Goal: Transaction & Acquisition: Purchase product/service

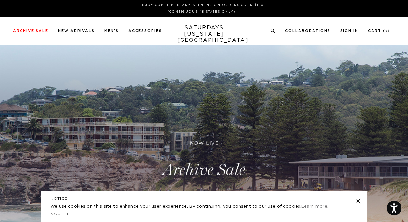
click at [199, 165] on link at bounding box center [204, 170] width 408 height 250
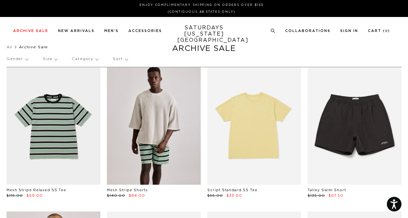
click at [137, 142] on link at bounding box center [154, 125] width 94 height 117
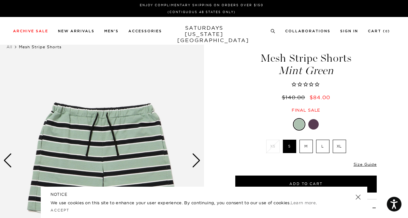
click at [194, 162] on div "Next slide" at bounding box center [196, 160] width 9 height 14
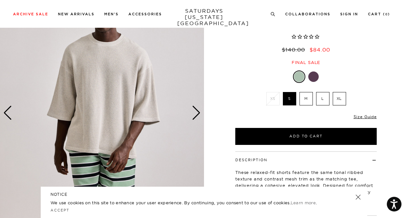
scroll to position [66, 0]
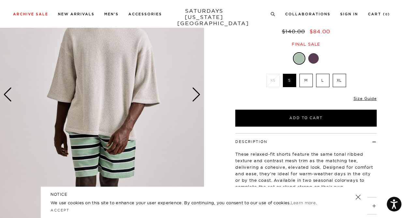
click at [193, 94] on div "Next slide" at bounding box center [196, 94] width 9 height 14
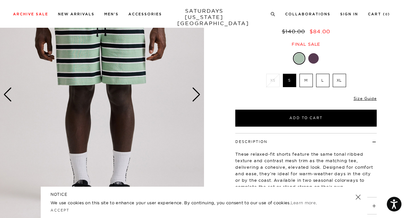
click at [193, 94] on div "Next slide" at bounding box center [196, 94] width 9 height 14
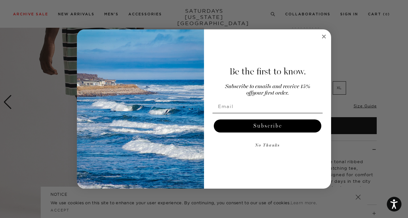
scroll to position [56, 0]
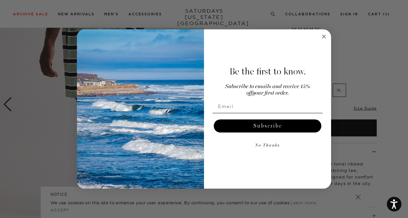
click at [323, 36] on circle "Close dialog" at bounding box center [324, 36] width 7 height 7
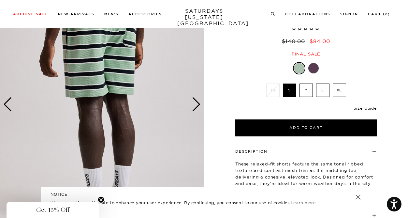
click at [197, 104] on div "Next slide" at bounding box center [196, 104] width 9 height 14
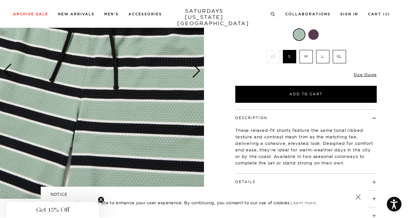
scroll to position [0, 0]
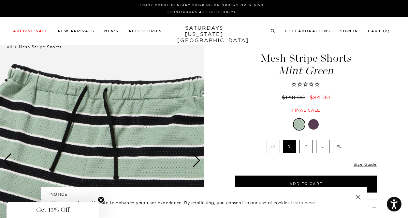
click at [357, 197] on link at bounding box center [358, 196] width 9 height 9
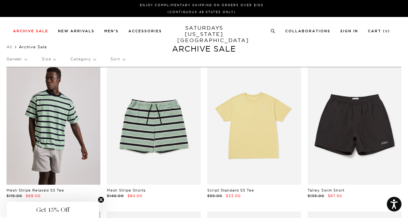
click at [51, 116] on link at bounding box center [54, 125] width 94 height 117
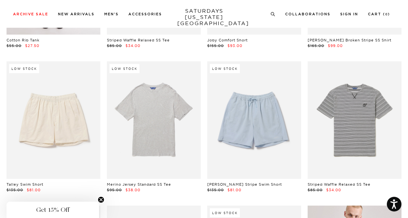
scroll to position [583, 0]
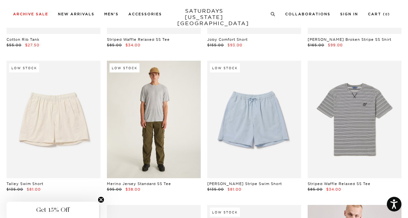
click at [183, 107] on link at bounding box center [154, 119] width 94 height 117
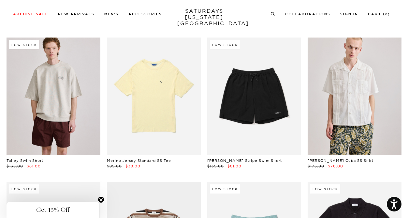
scroll to position [751, 0]
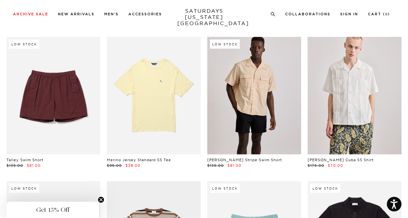
click at [278, 103] on link at bounding box center [254, 95] width 94 height 117
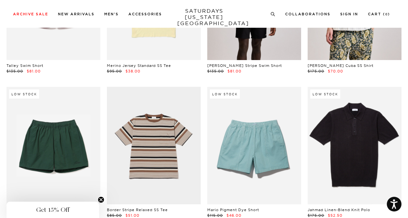
scroll to position [874, 0]
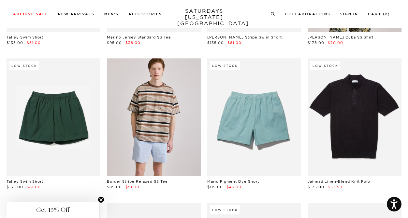
click at [186, 135] on link at bounding box center [154, 116] width 94 height 117
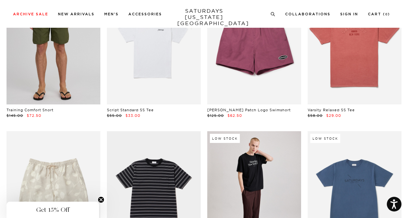
scroll to position [1109, 0]
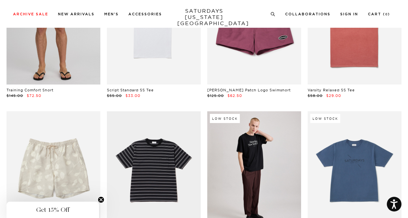
click at [71, 51] on link at bounding box center [54, 25] width 94 height 117
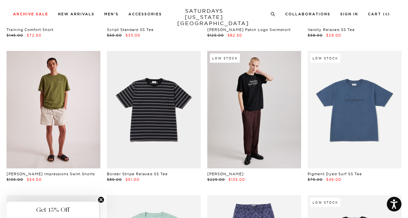
scroll to position [1169, 0]
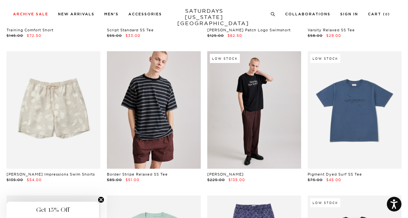
click at [175, 126] on link at bounding box center [154, 109] width 94 height 117
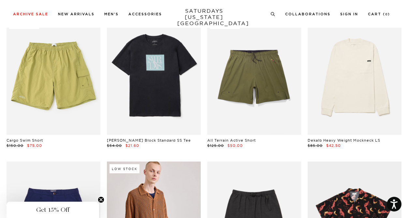
scroll to position [1499, 0]
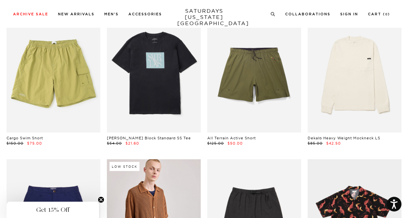
click at [144, 76] on link at bounding box center [154, 73] width 94 height 117
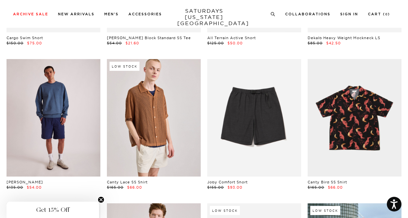
scroll to position [1607, 0]
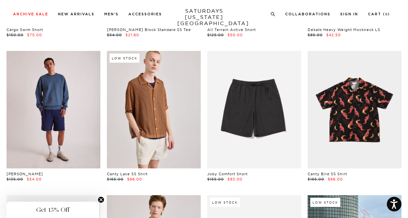
click at [72, 119] on link at bounding box center [54, 109] width 94 height 117
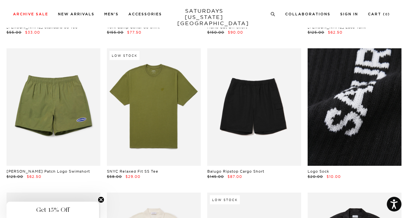
scroll to position [2763, 0]
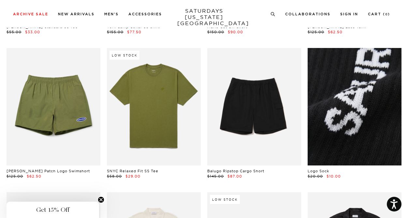
click at [347, 123] on link at bounding box center [355, 106] width 94 height 117
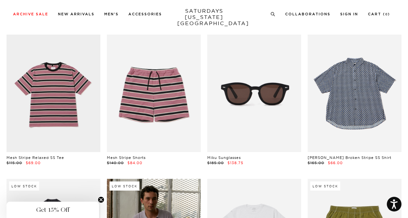
scroll to position [3065, 0]
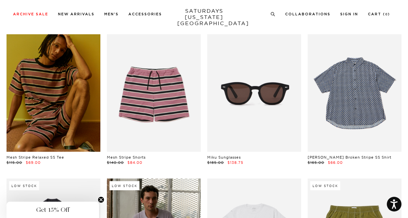
click at [74, 90] on link at bounding box center [54, 92] width 94 height 117
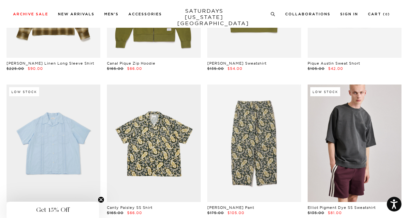
scroll to position [3732, 0]
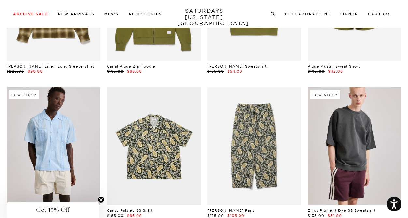
click at [69, 129] on link at bounding box center [54, 145] width 94 height 117
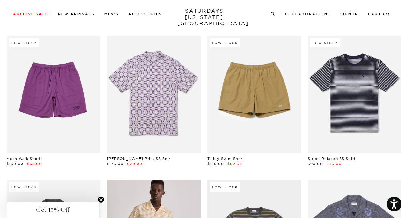
scroll to position [4506, 0]
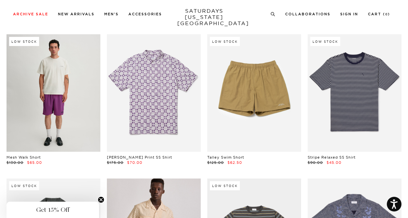
click at [75, 106] on link at bounding box center [54, 92] width 94 height 117
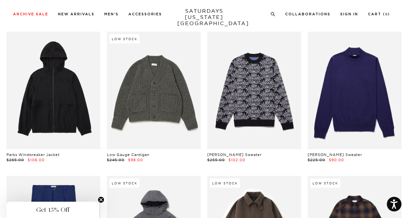
scroll to position [7705, 0]
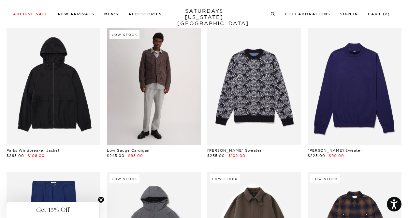
click at [123, 108] on link at bounding box center [154, 85] width 94 height 117
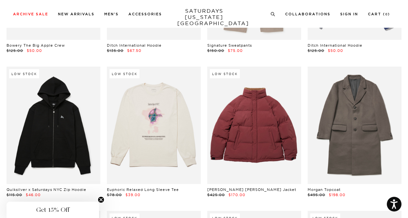
scroll to position [9686, 0]
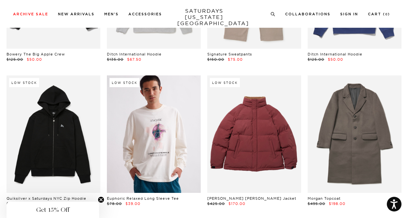
click at [190, 147] on link at bounding box center [154, 133] width 94 height 117
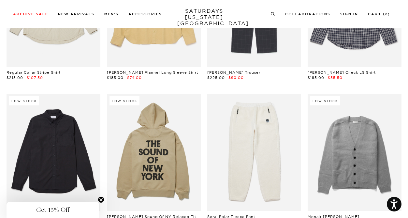
scroll to position [10832, 0]
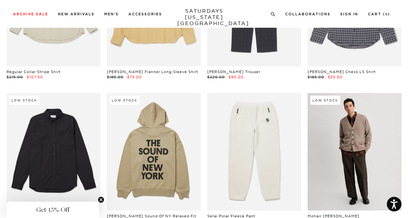
click at [338, 140] on link at bounding box center [355, 151] width 94 height 117
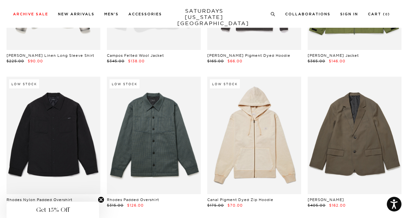
scroll to position [9917, 0]
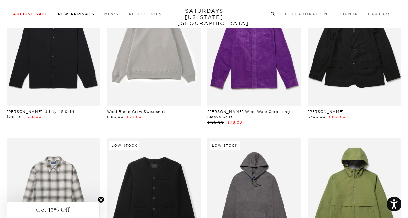
click at [89, 12] on li "New Arrivals" at bounding box center [76, 14] width 37 height 6
click at [86, 14] on link "New Arrivals" at bounding box center [76, 14] width 37 height 4
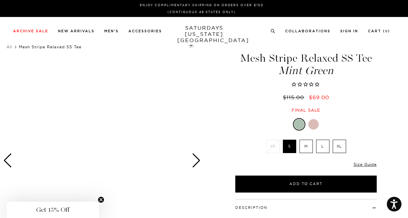
click at [101, 198] on circle "Close teaser" at bounding box center [101, 200] width 6 height 6
click at [196, 159] on div "Next slide" at bounding box center [196, 160] width 9 height 14
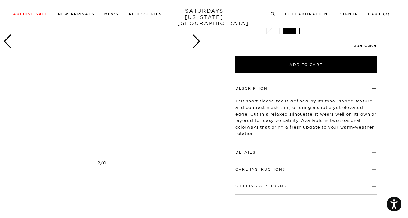
scroll to position [104, 0]
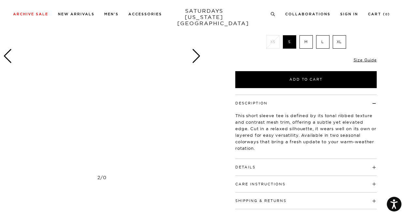
click at [151, 100] on div at bounding box center [102, 56] width 204 height 255
click at [195, 59] on div "Next slide" at bounding box center [196, 56] width 9 height 14
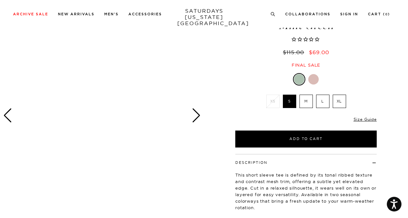
scroll to position [49, 0]
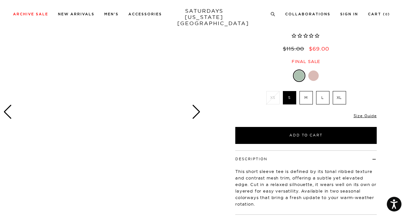
click at [199, 109] on div "Next slide" at bounding box center [196, 112] width 9 height 14
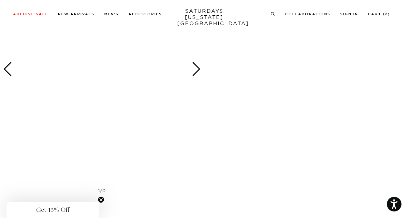
scroll to position [349, 0]
click at [45, 211] on span "Get 15% Off" at bounding box center [52, 210] width 33 height 8
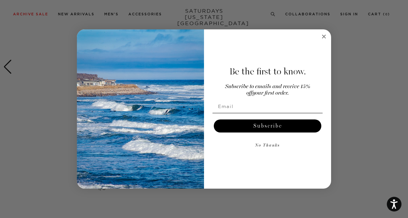
click at [323, 38] on circle "Close dialog" at bounding box center [324, 36] width 7 height 7
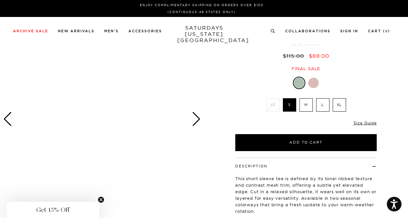
scroll to position [0, 0]
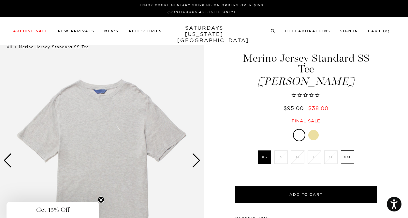
click at [312, 135] on div at bounding box center [313, 135] width 10 height 10
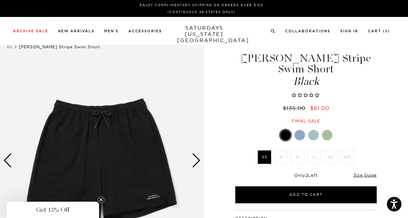
click at [299, 134] on div at bounding box center [300, 135] width 10 height 10
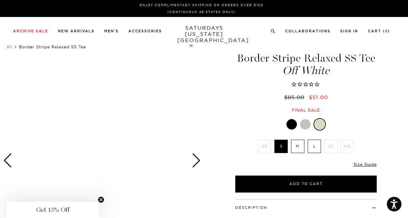
click at [194, 163] on div "Next slide" at bounding box center [196, 160] width 9 height 14
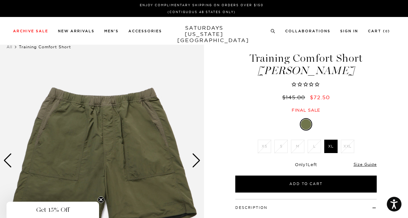
click at [193, 163] on div "Next slide" at bounding box center [196, 160] width 9 height 14
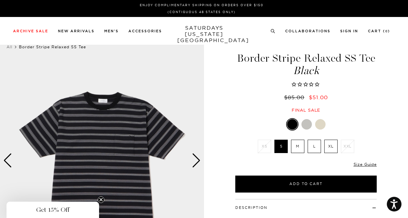
click at [196, 159] on div "Next slide" at bounding box center [196, 160] width 9 height 14
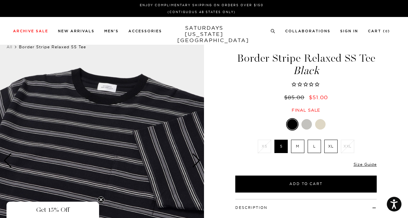
click at [196, 159] on div "Next slide" at bounding box center [196, 160] width 9 height 14
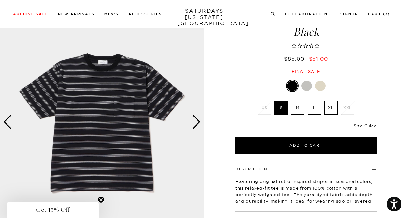
scroll to position [38, 0]
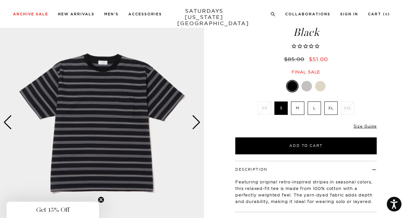
click at [197, 124] on div "Next slide" at bounding box center [196, 122] width 9 height 14
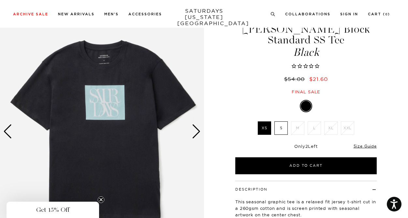
scroll to position [30, 0]
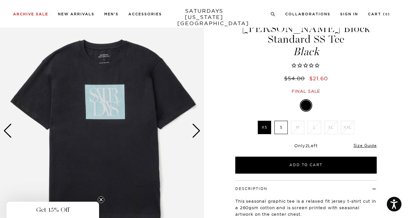
click at [196, 131] on div "Next slide" at bounding box center [196, 131] width 9 height 14
click at [279, 121] on label "S" at bounding box center [281, 127] width 13 height 13
click at [0, 0] on input "S" at bounding box center [0, 0] width 0 height 0
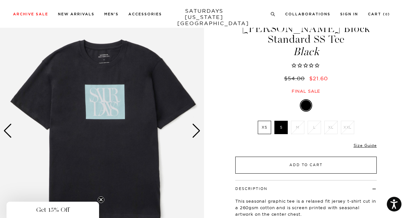
click at [279, 157] on button "Add to Cart" at bounding box center [306, 165] width 142 height 17
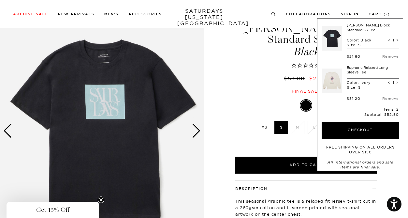
click at [263, 77] on div "Miller Block Standard SS Tee Black $54.00 $21.60 Final sale" at bounding box center [305, 52] width 143 height 84
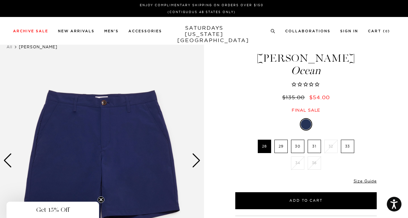
click at [193, 157] on div "Next slide" at bounding box center [196, 160] width 9 height 14
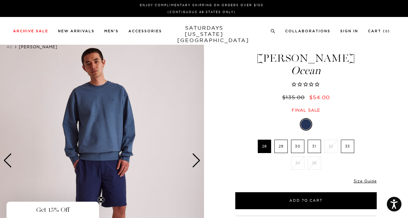
click at [193, 157] on div "Next slide" at bounding box center [196, 160] width 9 height 14
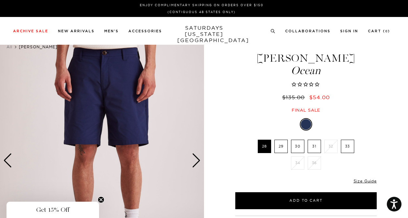
click at [193, 157] on div "Next slide" at bounding box center [196, 160] width 9 height 14
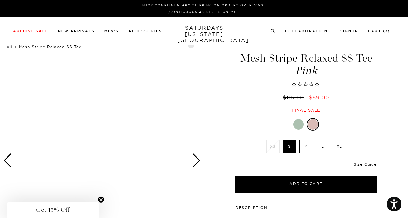
click at [288, 144] on label "S" at bounding box center [289, 146] width 13 height 13
click at [0, 0] on input "S" at bounding box center [0, 0] width 0 height 0
click at [303, 145] on label "M" at bounding box center [306, 146] width 13 height 13
click at [0, 0] on input "M" at bounding box center [0, 0] width 0 height 0
click at [292, 147] on label "S" at bounding box center [289, 146] width 13 height 13
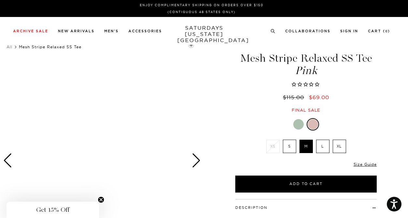
click at [0, 0] on input "S" at bounding box center [0, 0] width 0 height 0
click at [197, 157] on div "Next slide" at bounding box center [196, 160] width 9 height 14
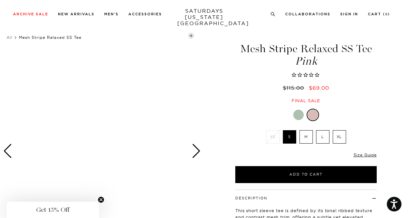
scroll to position [7, 0]
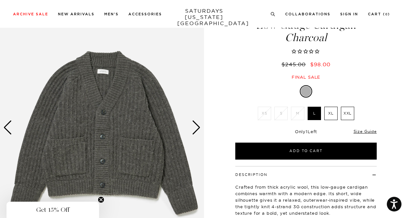
scroll to position [37, 0]
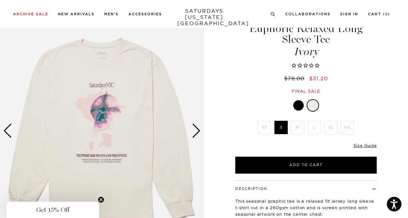
scroll to position [31, 0]
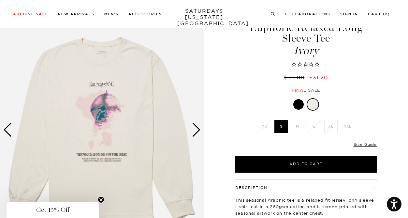
click at [198, 135] on div "Next slide" at bounding box center [196, 130] width 9 height 14
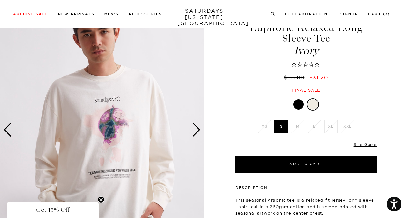
click at [198, 135] on div "Next slide" at bounding box center [196, 130] width 9 height 14
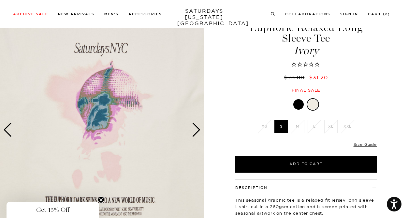
click at [198, 135] on div "Next slide" at bounding box center [196, 130] width 9 height 14
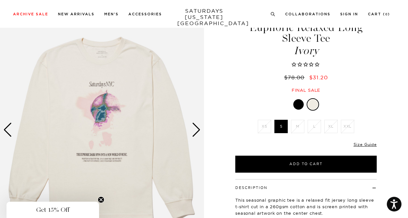
click at [198, 135] on div "Next slide" at bounding box center [196, 130] width 9 height 14
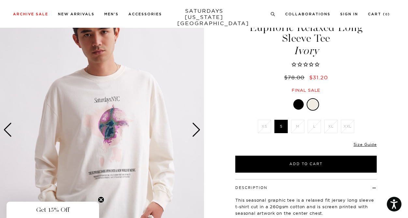
click at [198, 135] on div "Next slide" at bounding box center [196, 130] width 9 height 14
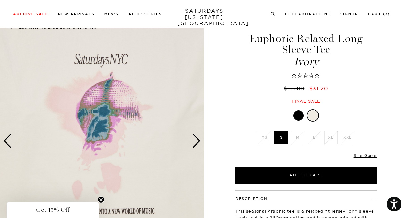
scroll to position [9, 0]
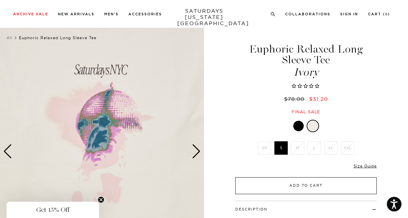
click at [287, 187] on button "Add to Cart" at bounding box center [306, 185] width 142 height 17
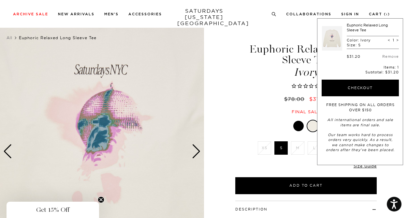
click at [247, 101] on div "$78.00 $31.20" at bounding box center [305, 99] width 143 height 7
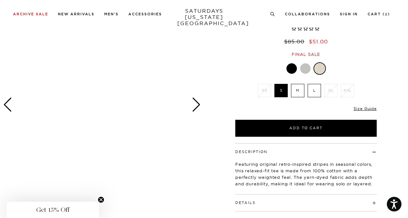
scroll to position [52, 0]
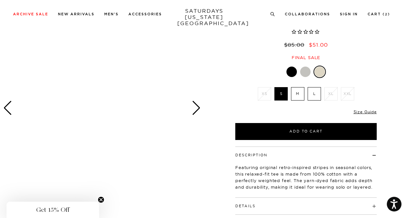
click at [57, 79] on div at bounding box center [102, 107] width 204 height 255
click at [73, 109] on div at bounding box center [102, 107] width 204 height 255
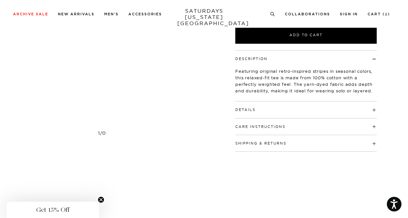
scroll to position [158, 0]
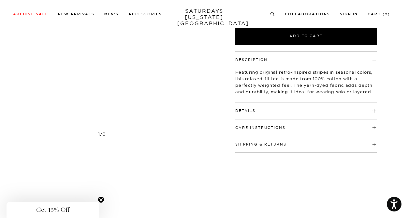
scroll to position [0, 0]
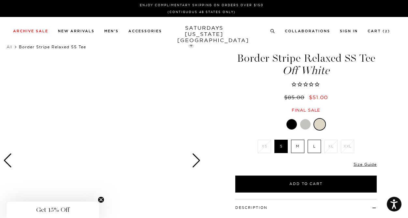
click at [115, 134] on div at bounding box center [102, 160] width 204 height 255
click at [295, 150] on label "M" at bounding box center [297, 146] width 13 height 13
click at [0, 0] on input "M" at bounding box center [0, 0] width 0 height 0
click at [304, 119] on div at bounding box center [305, 124] width 10 height 10
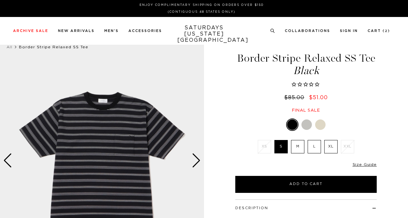
click at [306, 120] on div at bounding box center [307, 124] width 10 height 10
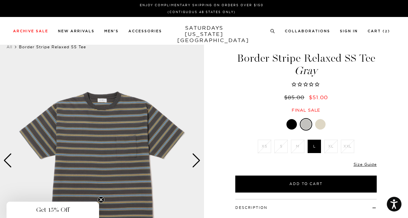
click at [321, 122] on div at bounding box center [320, 124] width 10 height 10
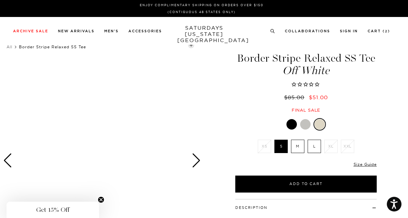
click at [196, 161] on div "Next slide" at bounding box center [196, 160] width 9 height 14
click at [79, 48] on span "Border Stripe Relaxed SS Tee" at bounding box center [52, 46] width 67 height 5
click at [304, 125] on div at bounding box center [305, 124] width 10 height 10
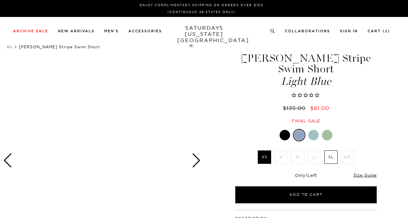
click at [315, 133] on div at bounding box center [313, 135] width 10 height 10
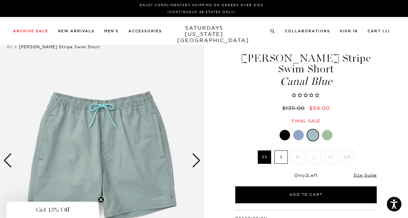
click at [327, 132] on div at bounding box center [327, 135] width 10 height 10
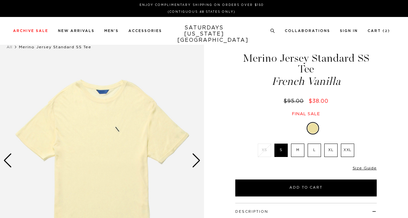
select select "recent"
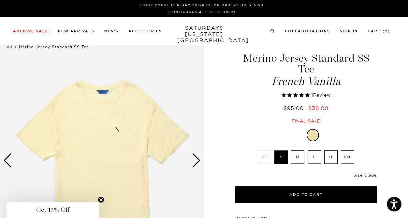
click at [200, 161] on div "Next slide" at bounding box center [196, 160] width 9 height 14
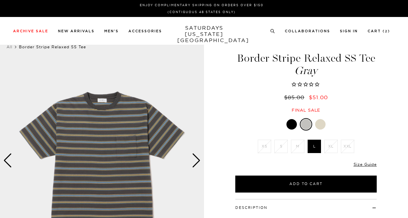
click at [197, 157] on div "Next slide" at bounding box center [196, 160] width 9 height 14
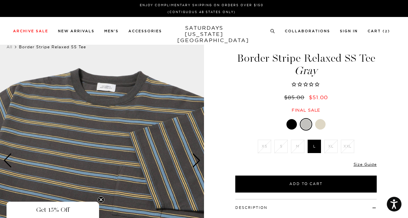
click at [197, 157] on div "Next slide" at bounding box center [196, 160] width 9 height 14
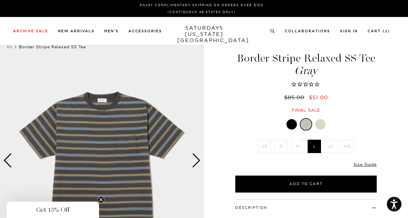
click at [197, 157] on div "Next slide" at bounding box center [196, 160] width 9 height 14
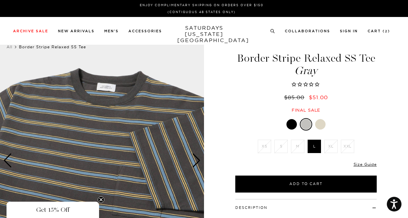
click at [197, 157] on div "Next slide" at bounding box center [196, 160] width 9 height 14
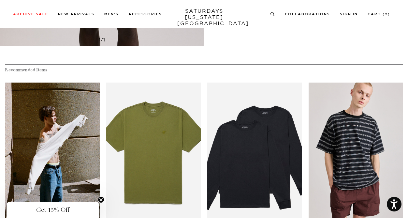
scroll to position [501, 0]
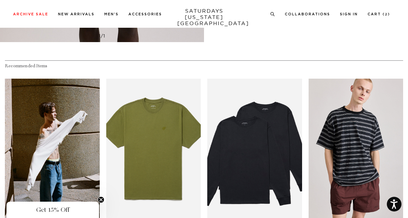
click at [360, 142] on link "files/250308_saturdaysnyc6101.jpg" at bounding box center [356, 150] width 95 height 142
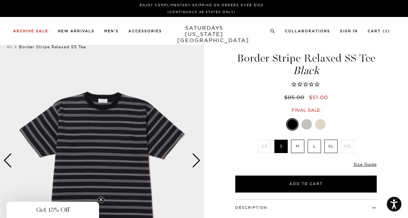
click at [318, 128] on div at bounding box center [320, 124] width 10 height 10
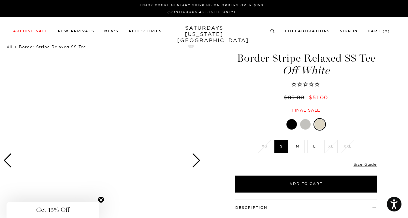
click at [118, 143] on div at bounding box center [103, 160] width 204 height 255
click at [198, 158] on div "Next slide" at bounding box center [196, 160] width 9 height 14
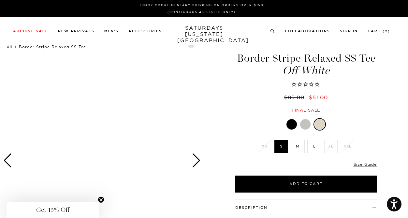
click at [198, 158] on div "Next slide" at bounding box center [196, 160] width 9 height 14
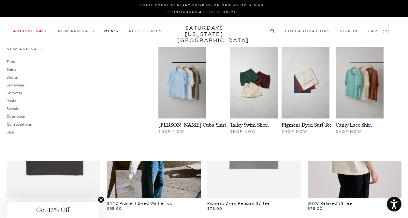
click at [116, 32] on link "Men's" at bounding box center [111, 31] width 14 height 4
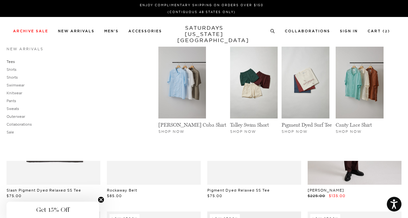
click at [10, 62] on link "Tees" at bounding box center [11, 61] width 8 height 5
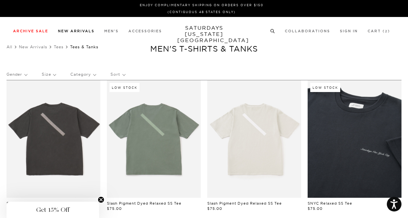
click at [78, 30] on link "New Arrivals" at bounding box center [76, 31] width 37 height 4
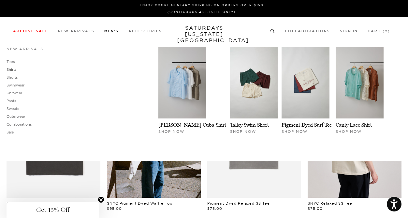
click at [13, 70] on link "Shirts" at bounding box center [12, 69] width 10 height 5
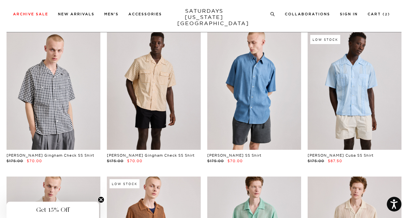
scroll to position [37, 0]
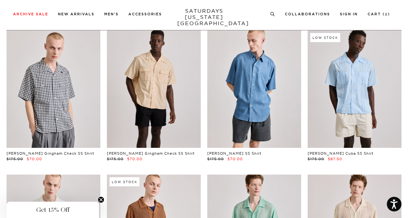
click at [337, 113] on link at bounding box center [355, 88] width 94 height 117
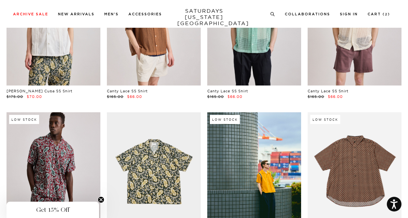
scroll to position [0, 0]
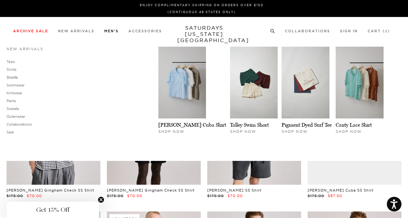
click at [17, 77] on link "Shorts" at bounding box center [12, 77] width 11 height 5
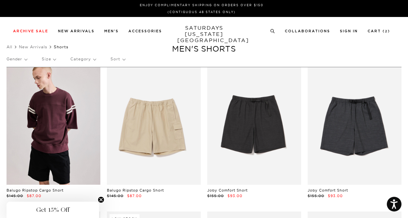
click at [87, 126] on link at bounding box center [54, 125] width 94 height 117
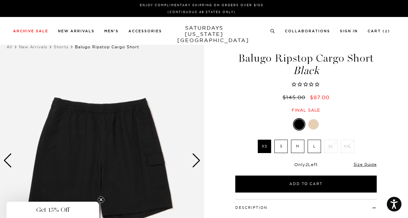
click at [195, 161] on div "Next slide" at bounding box center [196, 160] width 9 height 14
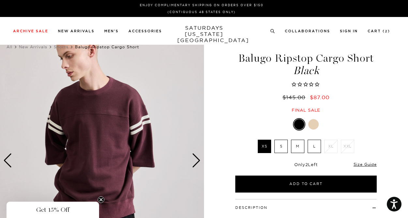
click at [195, 161] on div "Next slide" at bounding box center [196, 160] width 9 height 14
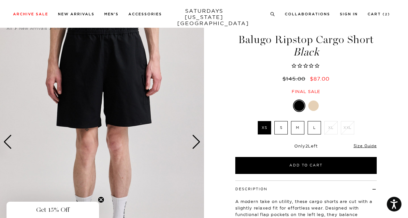
scroll to position [25, 0]
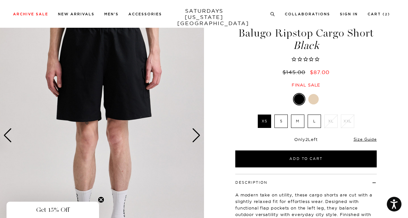
click at [198, 138] on div "Next slide" at bounding box center [196, 135] width 9 height 14
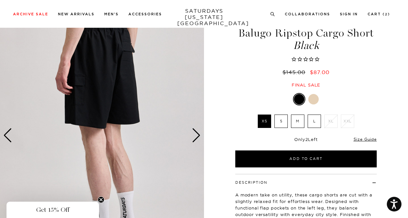
click at [313, 100] on div at bounding box center [313, 99] width 10 height 10
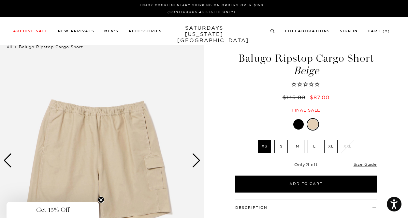
click at [192, 162] on img at bounding box center [102, 160] width 204 height 255
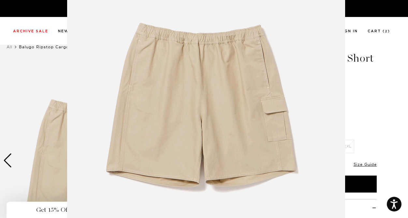
scroll to position [69, 0]
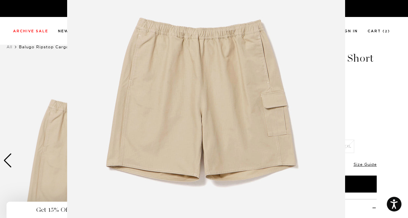
click at [196, 162] on img at bounding box center [206, 98] width 278 height 334
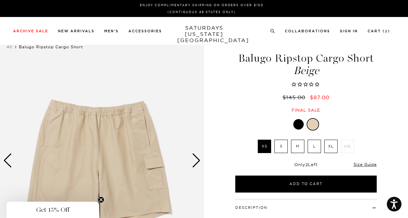
click at [133, 117] on img at bounding box center [102, 160] width 204 height 255
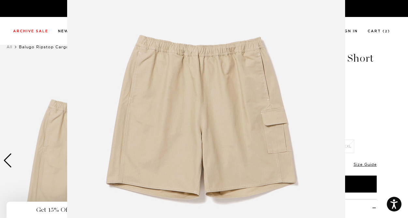
scroll to position [54, 0]
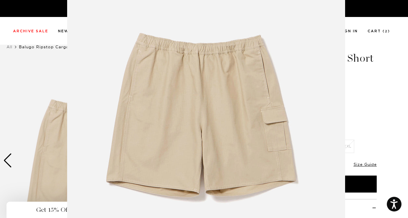
click at [385, 116] on figure at bounding box center [204, 109] width 408 height 218
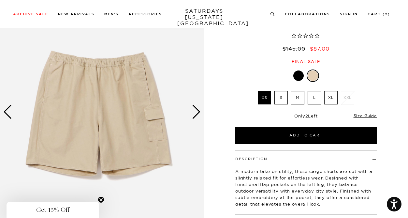
scroll to position [37, 0]
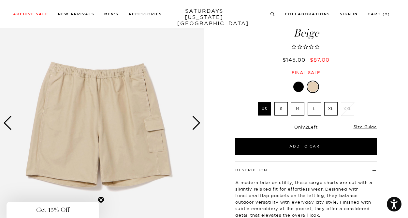
click at [195, 125] on div "Next slide" at bounding box center [196, 123] width 9 height 14
click at [198, 124] on div "Next slide" at bounding box center [196, 123] width 9 height 14
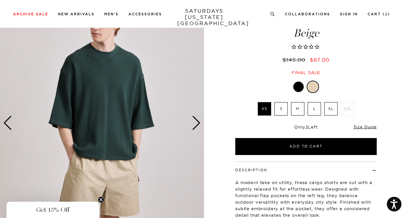
click at [198, 124] on div "Next slide" at bounding box center [196, 123] width 9 height 14
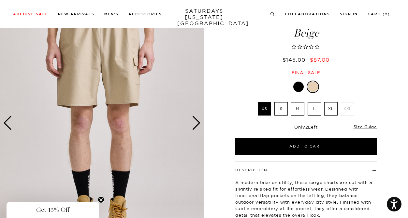
click at [198, 123] on div "Next slide" at bounding box center [196, 123] width 9 height 14
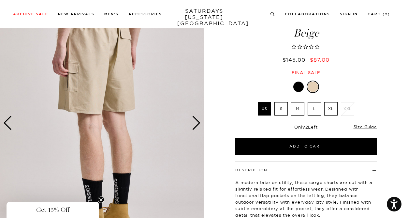
click at [198, 123] on div "Next slide" at bounding box center [196, 123] width 9 height 14
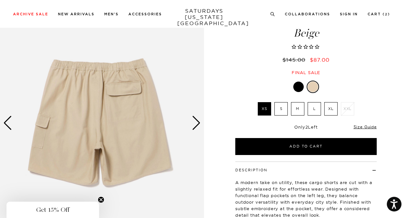
click at [198, 123] on div "Next slide" at bounding box center [196, 123] width 9 height 14
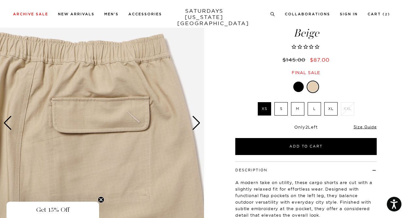
scroll to position [26, 0]
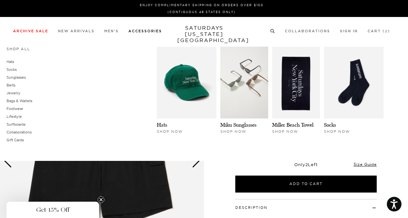
click at [143, 33] on link "Accessories" at bounding box center [145, 31] width 34 height 4
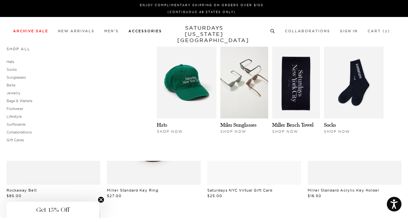
click at [22, 49] on link "Shop All" at bounding box center [19, 49] width 24 height 5
click at [13, 110] on link "Footwear" at bounding box center [15, 108] width 17 height 5
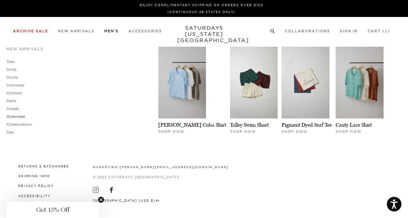
click at [15, 117] on link "Outerwear" at bounding box center [16, 116] width 19 height 5
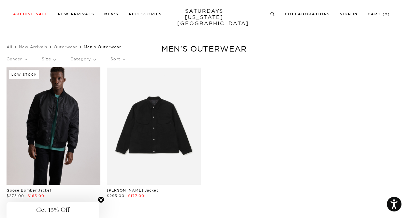
scroll to position [1, 0]
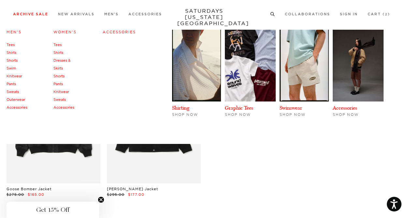
click at [11, 107] on link "Accessories" at bounding box center [17, 107] width 21 height 5
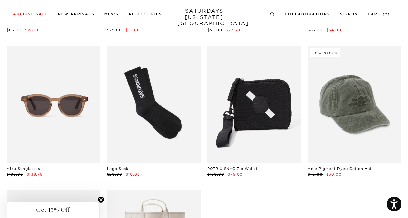
scroll to position [308, 0]
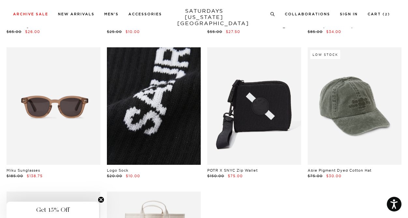
click at [166, 121] on link at bounding box center [154, 105] width 94 height 117
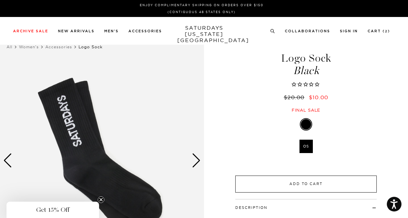
click at [306, 180] on button "Add to Cart" at bounding box center [306, 183] width 142 height 17
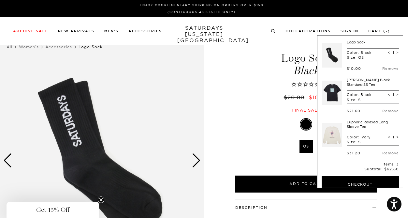
click at [272, 141] on ul "OS" at bounding box center [306, 148] width 101 height 17
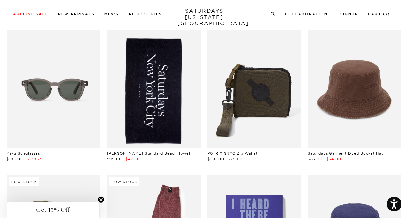
scroll to position [35, 0]
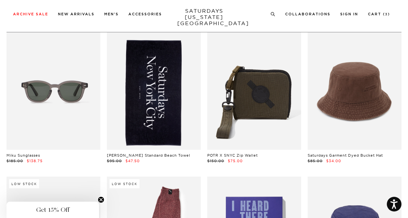
click at [178, 122] on link at bounding box center [154, 90] width 94 height 117
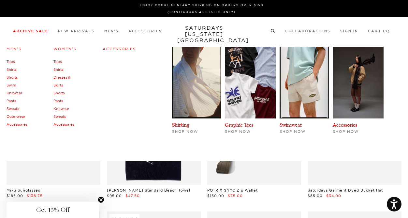
click at [11, 115] on link "Outerwear" at bounding box center [16, 116] width 19 height 5
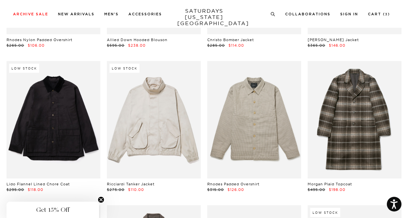
scroll to position [1016, 0]
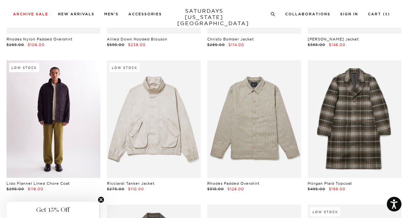
click at [82, 112] on link at bounding box center [54, 118] width 94 height 117
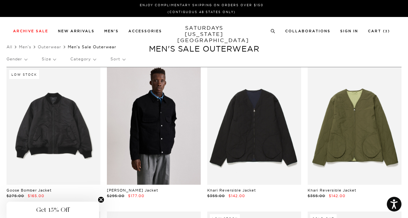
click at [131, 133] on link at bounding box center [154, 125] width 94 height 117
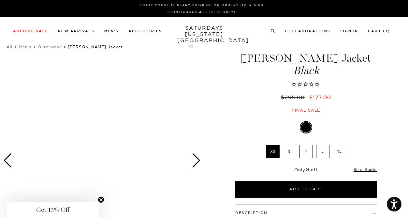
click at [201, 163] on div "Next slide" at bounding box center [196, 160] width 9 height 14
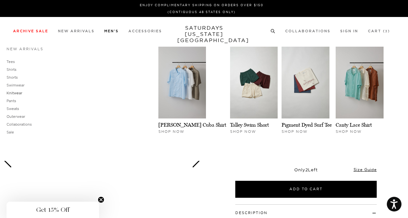
click at [14, 94] on link "Knitwear" at bounding box center [15, 93] width 16 height 5
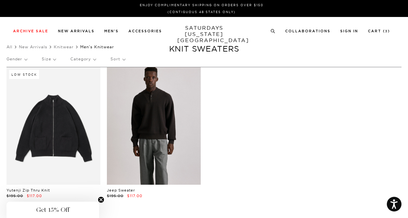
click at [142, 117] on link at bounding box center [154, 125] width 94 height 117
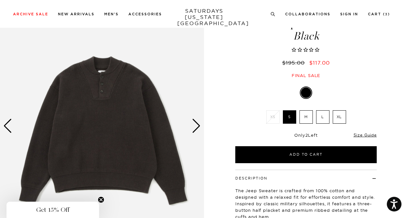
scroll to position [35, 0]
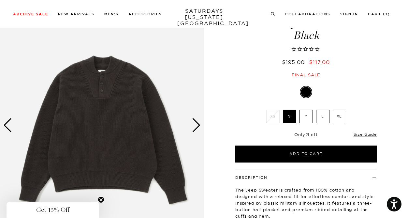
click at [199, 126] on div "Next slide" at bounding box center [196, 125] width 9 height 14
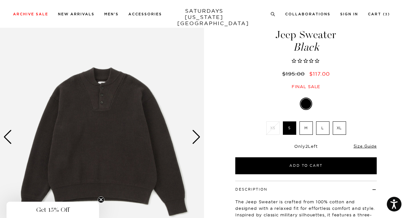
scroll to position [9, 0]
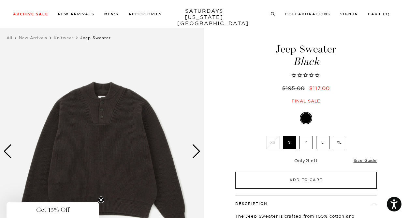
click at [271, 181] on button "Add to Cart" at bounding box center [306, 180] width 142 height 17
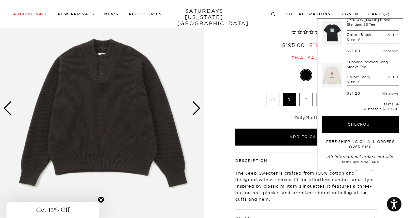
scroll to position [112, 0]
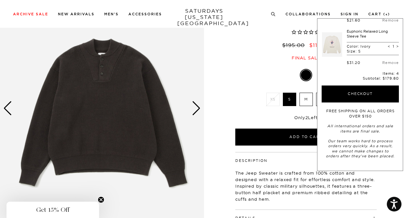
click at [262, 182] on p "The Jeep Sweater is crafted from 100% cotton and designed with a relaxed fit fo…" at bounding box center [306, 186] width 142 height 33
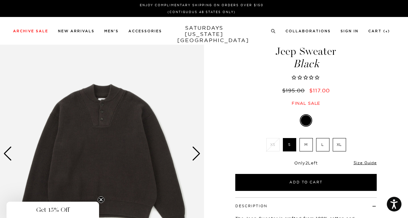
scroll to position [0, 0]
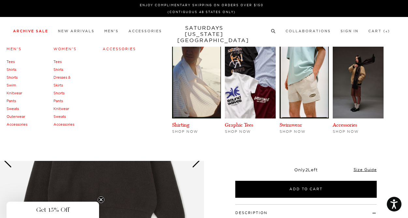
click at [13, 91] on link "Knitwear" at bounding box center [15, 93] width 16 height 5
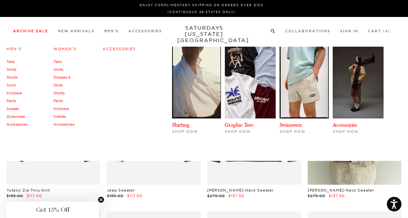
click at [10, 62] on link "Tees" at bounding box center [11, 61] width 8 height 5
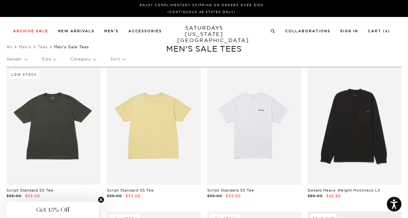
click at [45, 59] on p "Size" at bounding box center [49, 59] width 14 height 15
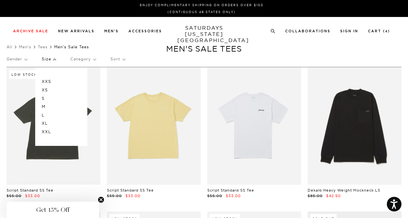
click at [42, 96] on div "XXS XS S M L XL XXL" at bounding box center [61, 106] width 52 height 78
click at [43, 99] on p "S" at bounding box center [61, 98] width 39 height 8
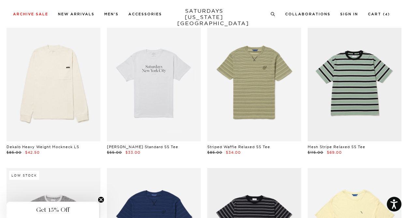
scroll to position [214, 0]
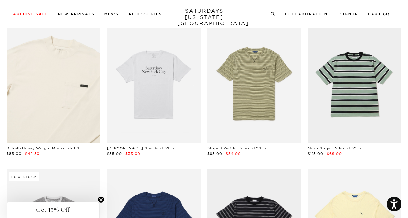
click at [88, 109] on link at bounding box center [54, 83] width 94 height 117
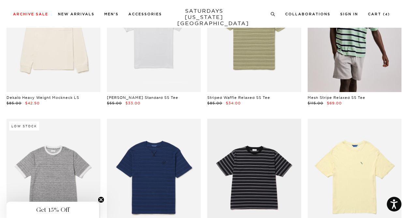
scroll to position [266, 0]
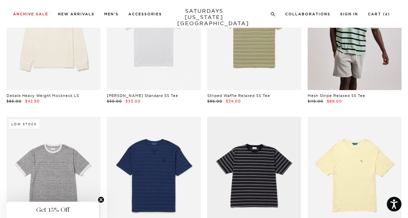
click at [332, 68] on link at bounding box center [355, 31] width 94 height 117
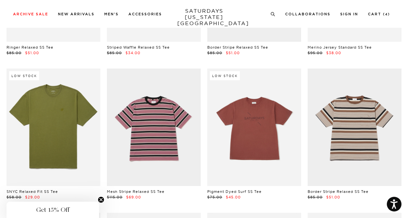
scroll to position [0, 0]
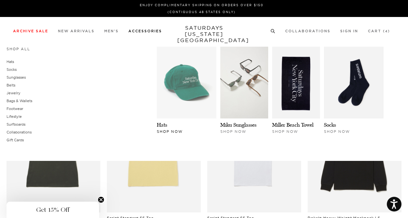
click at [178, 74] on img at bounding box center [187, 83] width 60 height 72
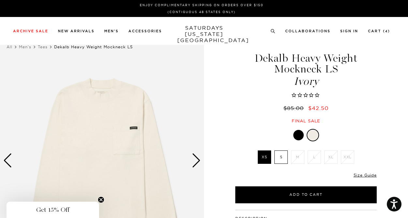
click at [192, 158] on div "Next slide" at bounding box center [196, 160] width 9 height 14
click at [195, 160] on div "Next slide" at bounding box center [196, 160] width 9 height 14
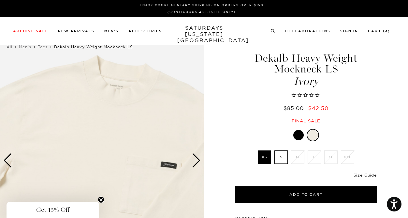
click at [195, 160] on div "Next slide" at bounding box center [196, 160] width 9 height 14
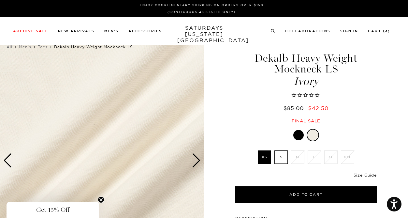
click at [195, 160] on div "Next slide" at bounding box center [196, 160] width 9 height 14
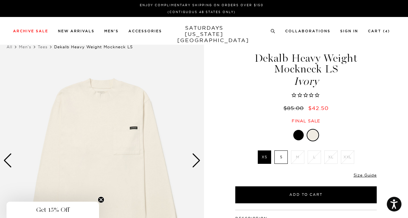
click at [195, 160] on div "Next slide" at bounding box center [196, 160] width 9 height 14
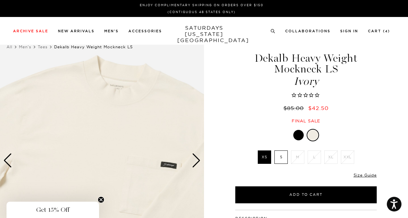
click at [280, 159] on label "S" at bounding box center [281, 156] width 13 height 13
click at [0, 0] on input "S" at bounding box center [0, 0] width 0 height 0
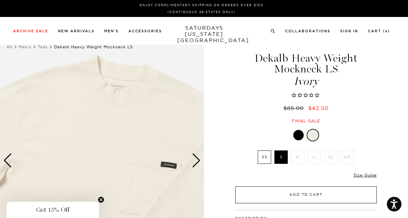
click at [274, 193] on button "Add to Cart" at bounding box center [306, 194] width 142 height 17
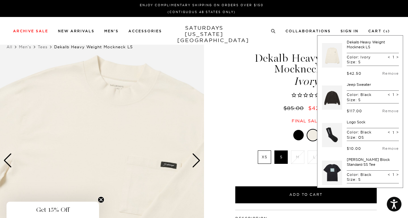
click at [267, 131] on div at bounding box center [306, 135] width 142 height 12
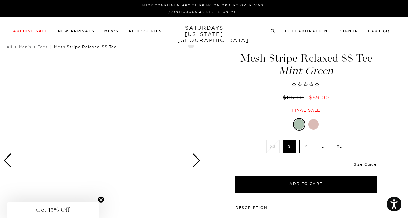
click at [197, 162] on div "Next slide" at bounding box center [196, 160] width 9 height 14
click at [312, 126] on div at bounding box center [313, 124] width 10 height 10
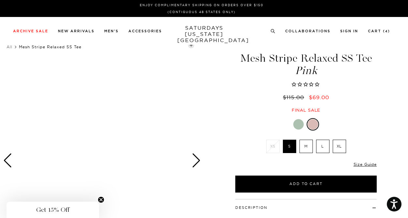
click at [300, 128] on div at bounding box center [298, 124] width 10 height 10
click at [313, 121] on div at bounding box center [313, 124] width 10 height 10
click at [196, 160] on div "Next slide" at bounding box center [196, 160] width 9 height 14
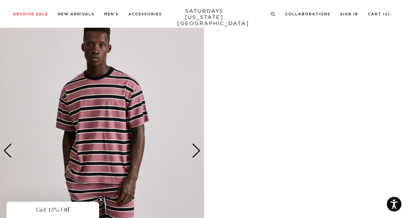
scroll to position [1291, 0]
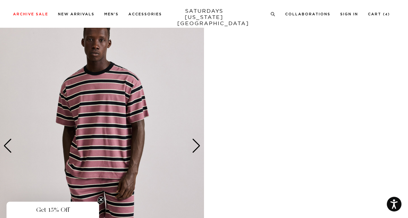
click at [112, 147] on img at bounding box center [102, 145] width 204 height 255
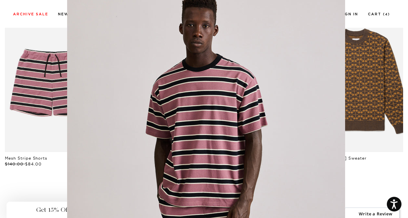
scroll to position [2, 0]
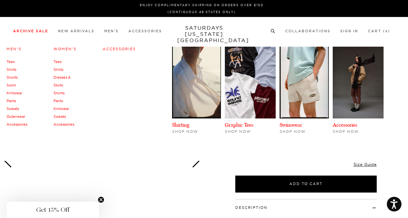
click at [14, 110] on link "Sweats" at bounding box center [13, 108] width 12 height 5
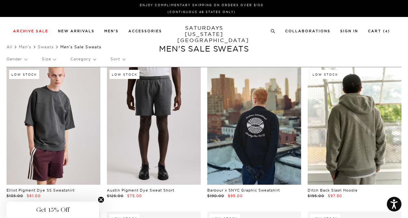
click at [115, 126] on link at bounding box center [154, 125] width 94 height 117
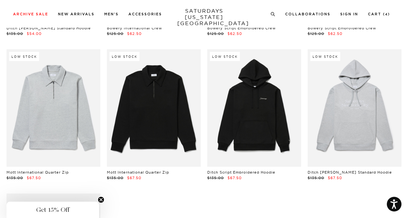
scroll to position [2333, 0]
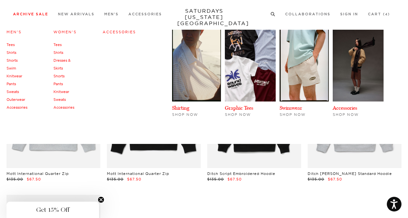
click at [14, 85] on link "Pants" at bounding box center [11, 84] width 9 height 5
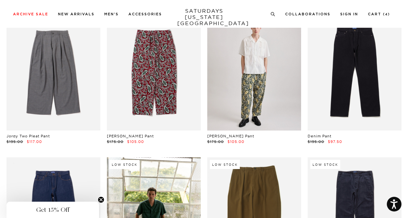
scroll to position [195, 0]
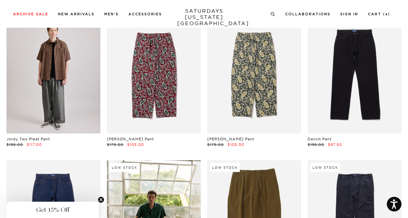
click at [76, 91] on link at bounding box center [54, 74] width 94 height 117
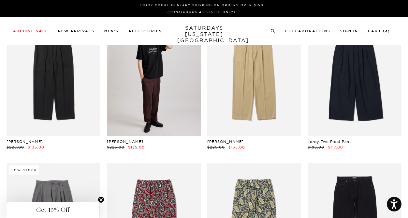
scroll to position [0, 0]
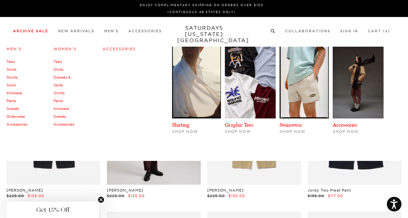
click at [11, 78] on link "Shorts" at bounding box center [12, 77] width 11 height 5
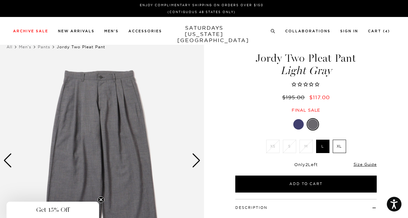
click at [194, 161] on div "Next slide" at bounding box center [196, 160] width 9 height 14
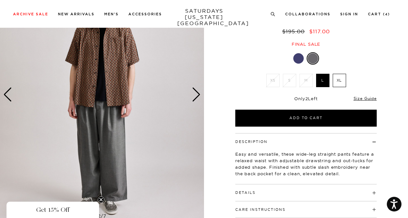
scroll to position [67, 0]
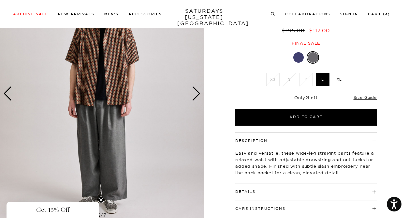
click at [200, 94] on div "Next slide" at bounding box center [196, 93] width 9 height 14
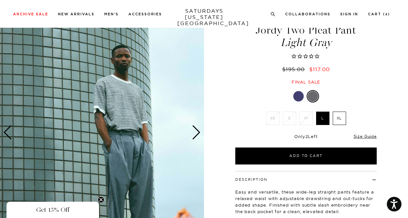
scroll to position [27, 0]
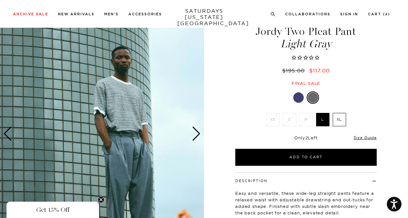
click at [198, 132] on div "Next slide" at bounding box center [196, 134] width 9 height 14
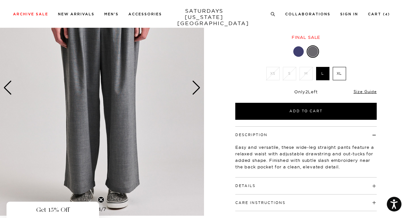
scroll to position [0, 0]
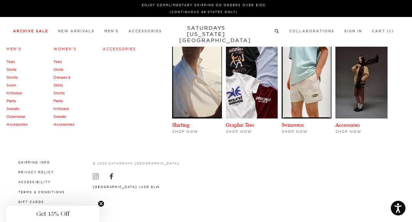
click at [18, 124] on link "Accessories" at bounding box center [17, 124] width 21 height 5
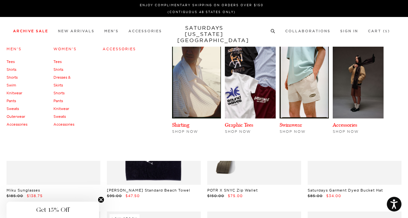
click at [60, 125] on link "Accessories" at bounding box center [63, 124] width 21 height 5
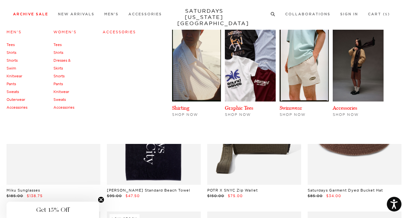
scroll to position [2, 0]
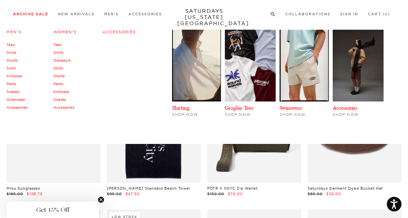
click at [9, 69] on link "Swim" at bounding box center [11, 68] width 9 height 5
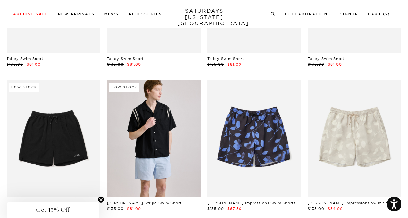
scroll to position [131, 0]
click at [183, 143] on link at bounding box center [154, 138] width 94 height 117
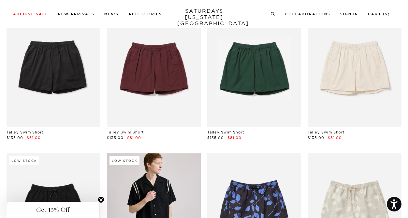
scroll to position [58, 0]
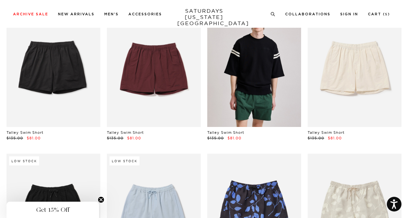
click at [237, 110] on link at bounding box center [254, 67] width 94 height 117
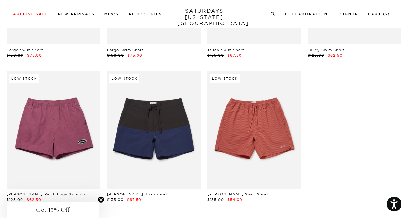
scroll to position [718, 0]
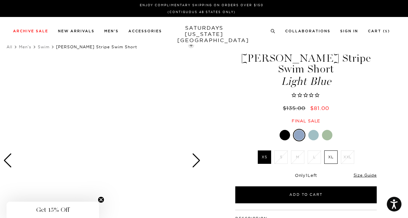
click at [286, 134] on div at bounding box center [285, 135] width 10 height 10
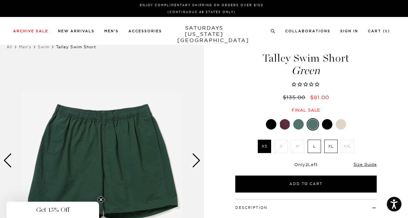
click at [272, 126] on div at bounding box center [271, 124] width 10 height 10
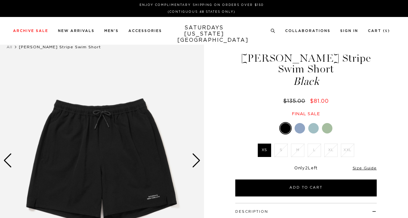
click at [315, 129] on div at bounding box center [306, 128] width 142 height 12
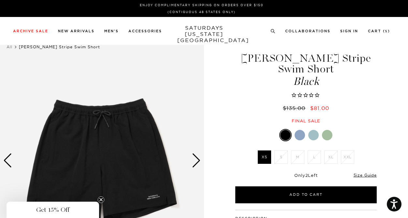
click at [314, 136] on div at bounding box center [313, 135] width 10 height 10
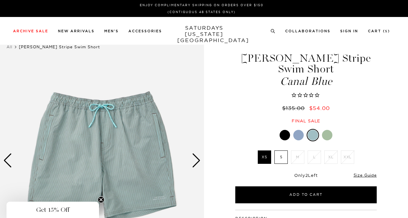
click at [326, 134] on div at bounding box center [327, 135] width 10 height 10
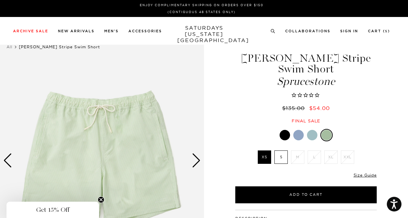
click at [197, 159] on div "Next slide" at bounding box center [196, 160] width 9 height 14
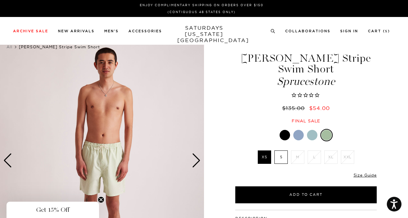
click at [197, 159] on div "Next slide" at bounding box center [196, 160] width 9 height 14
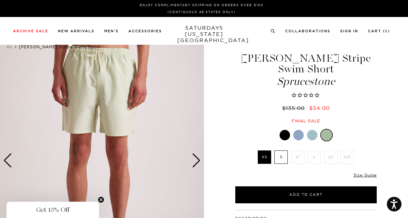
click at [197, 159] on div "Next slide" at bounding box center [196, 160] width 9 height 14
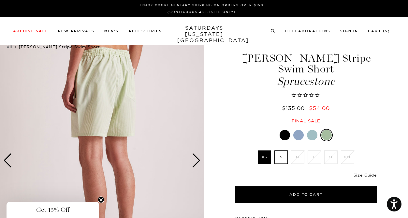
click at [310, 135] on div at bounding box center [312, 135] width 10 height 10
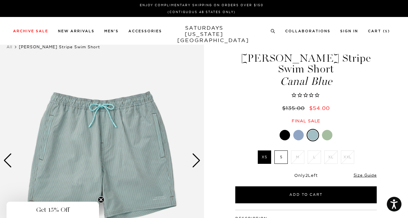
click at [197, 159] on div "Next slide" at bounding box center [196, 160] width 9 height 14
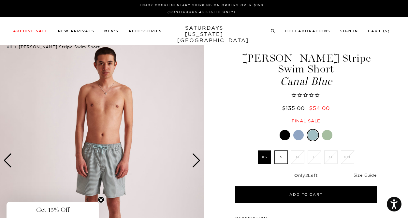
click at [197, 159] on div "Next slide" at bounding box center [196, 160] width 9 height 14
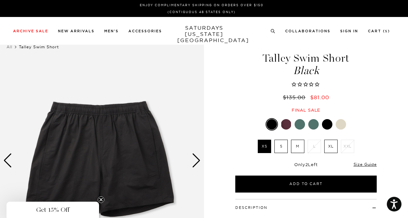
click at [280, 146] on label "S" at bounding box center [281, 146] width 13 height 13
click at [0, 0] on input "S" at bounding box center [0, 0] width 0 height 0
click at [196, 159] on div "Next slide" at bounding box center [196, 160] width 9 height 14
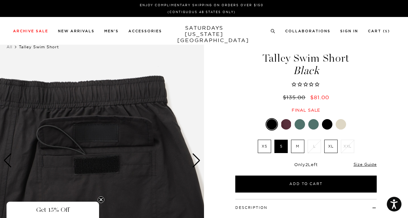
click at [196, 159] on div "Next slide" at bounding box center [196, 160] width 9 height 14
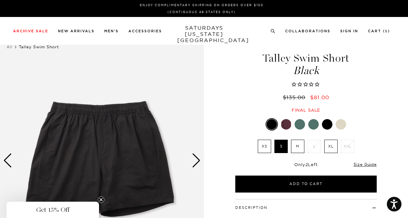
click at [196, 159] on div "Next slide" at bounding box center [196, 160] width 9 height 14
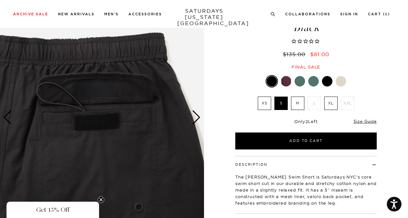
scroll to position [45, 0]
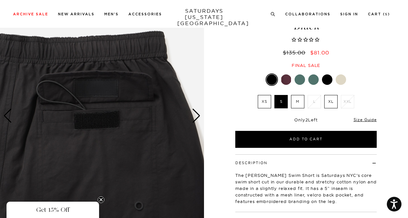
click at [195, 115] on div "Next slide" at bounding box center [196, 116] width 9 height 14
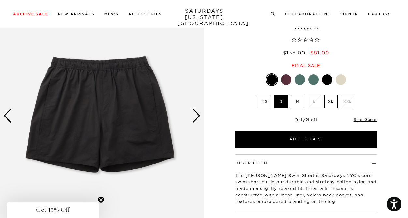
click at [195, 115] on div "Next slide" at bounding box center [196, 116] width 9 height 14
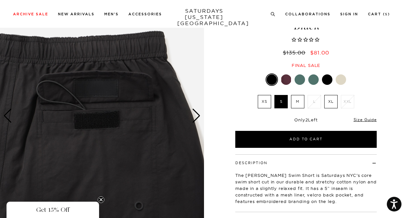
scroll to position [42, 0]
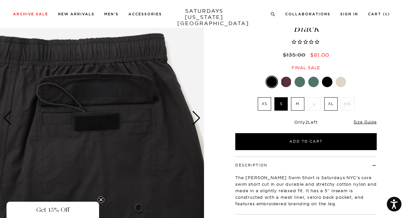
click at [287, 83] on div at bounding box center [286, 82] width 10 height 10
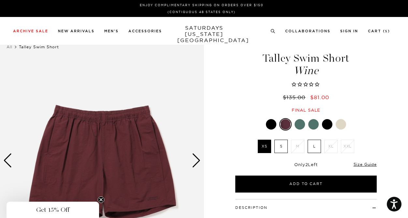
click at [299, 125] on div at bounding box center [300, 124] width 10 height 10
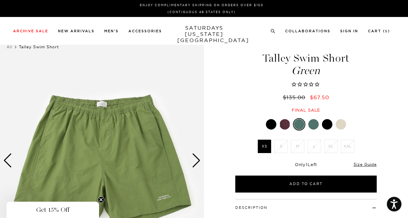
click at [314, 125] on div at bounding box center [313, 124] width 10 height 10
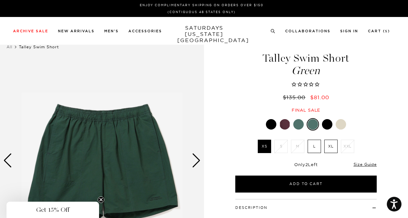
click at [325, 126] on div at bounding box center [327, 124] width 10 height 10
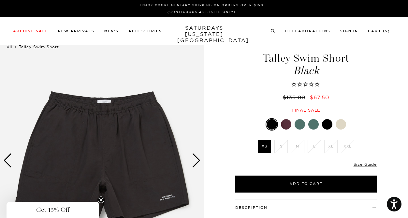
click at [338, 125] on div at bounding box center [341, 124] width 10 height 10
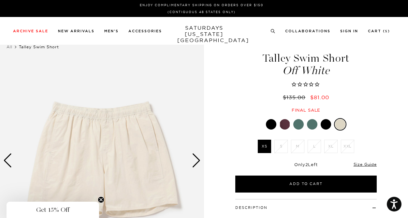
click at [195, 164] on div "Next slide" at bounding box center [196, 160] width 9 height 14
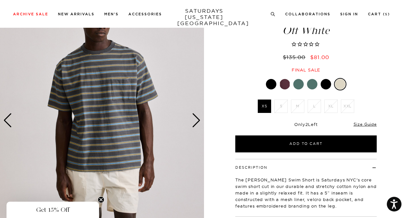
scroll to position [40, 0]
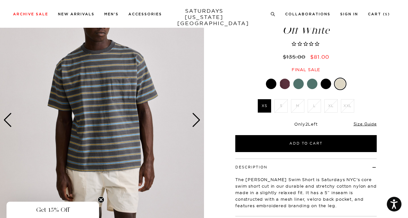
click at [267, 83] on div at bounding box center [271, 84] width 10 height 10
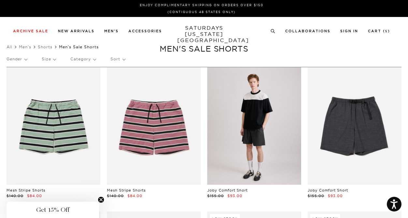
click at [278, 130] on link at bounding box center [254, 125] width 94 height 117
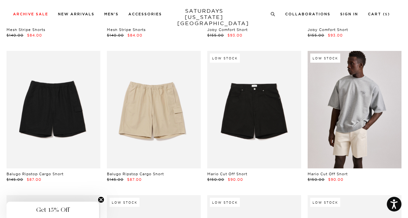
scroll to position [165, 0]
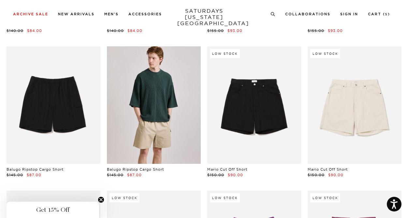
click at [182, 129] on link at bounding box center [154, 104] width 94 height 117
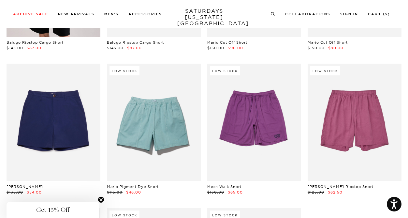
scroll to position [293, 0]
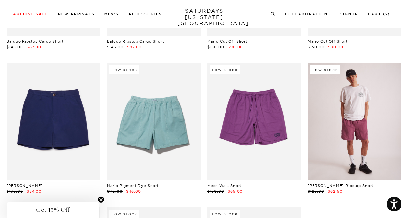
click at [326, 116] on link at bounding box center [355, 121] width 94 height 117
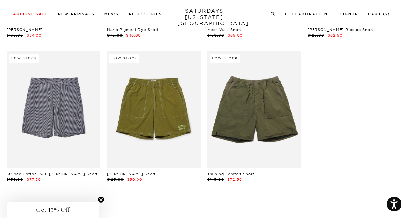
scroll to position [459, 0]
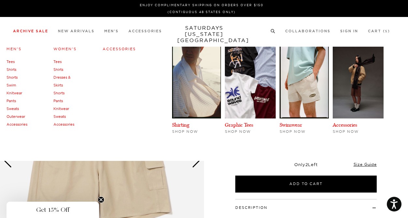
click at [15, 49] on link "Men's" at bounding box center [14, 49] width 15 height 5
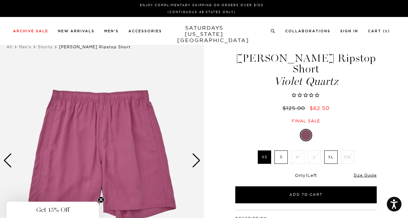
click at [196, 158] on div "Next slide" at bounding box center [196, 160] width 9 height 14
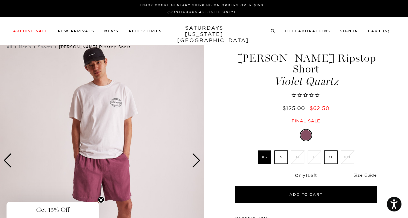
click at [196, 158] on div "Next slide" at bounding box center [196, 160] width 9 height 14
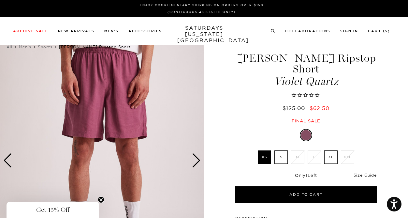
click at [196, 158] on div "Next slide" at bounding box center [196, 160] width 9 height 14
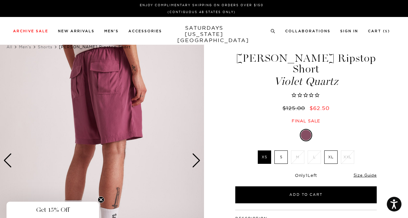
click at [199, 163] on div "Next slide" at bounding box center [196, 160] width 9 height 14
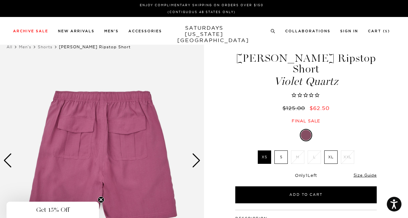
click at [200, 164] on div "Next slide" at bounding box center [196, 160] width 9 height 14
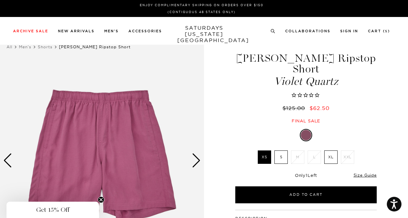
click at [197, 161] on div "Next slide" at bounding box center [196, 160] width 9 height 14
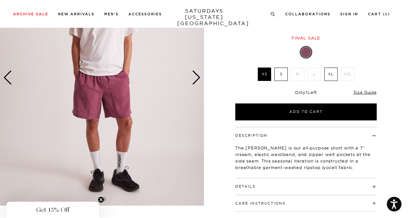
scroll to position [82, 0]
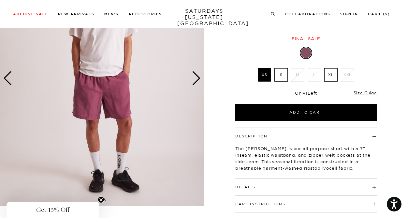
click at [196, 81] on div "Next slide" at bounding box center [196, 78] width 9 height 14
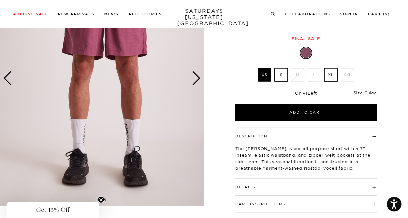
click at [196, 81] on div "Next slide" at bounding box center [196, 78] width 9 height 14
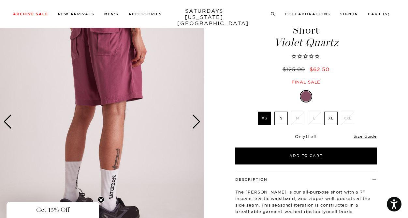
scroll to position [37, 0]
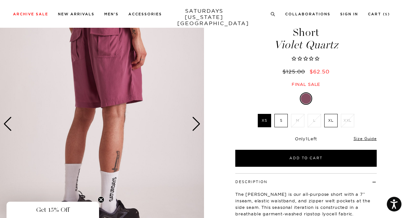
click at [280, 114] on label "S" at bounding box center [281, 120] width 13 height 13
click at [0, 0] on input "S" at bounding box center [0, 0] width 0 height 0
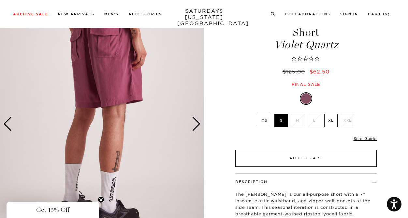
click at [284, 150] on button "Add to Cart" at bounding box center [306, 158] width 142 height 17
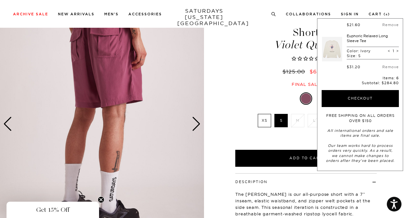
scroll to position [197, 0]
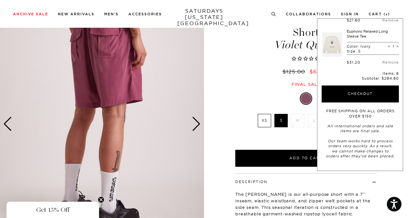
click at [244, 117] on div "Violet Quartz XS S M L XL XXL SELECT A SIZE XS S M L XL XXL SELECT A SIZE" at bounding box center [306, 129] width 163 height 74
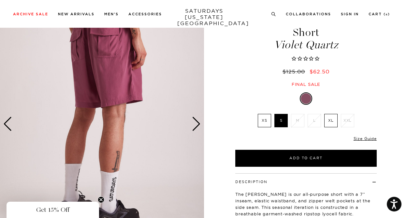
scroll to position [0, 0]
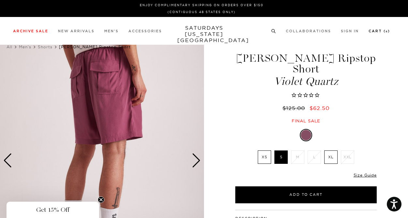
click at [379, 30] on link "Cart ( 6 )" at bounding box center [380, 31] width 22 height 4
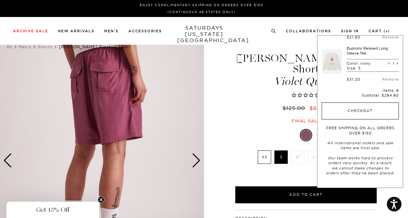
click at [347, 112] on button "Checkout" at bounding box center [360, 110] width 77 height 17
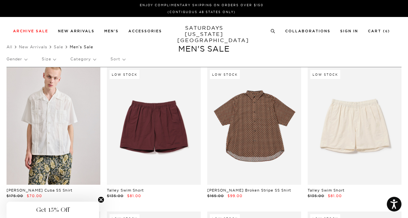
click at [117, 61] on p "Sort" at bounding box center [118, 59] width 14 height 15
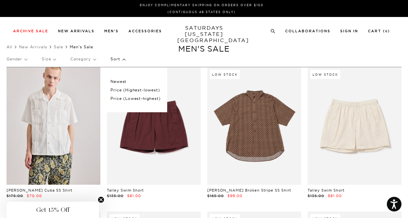
click at [116, 97] on p "Price (Lowest-highest)" at bounding box center [136, 98] width 50 height 8
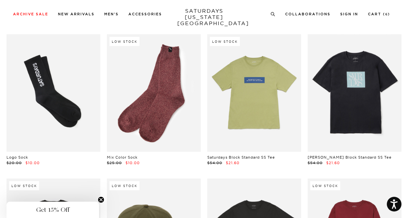
scroll to position [57, 0]
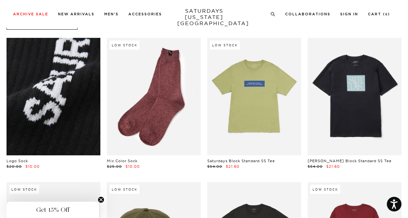
click at [85, 120] on link at bounding box center [54, 96] width 94 height 117
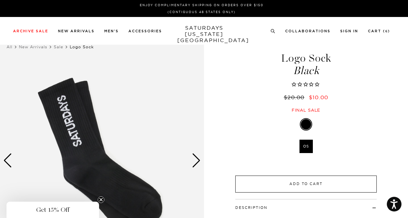
click at [277, 181] on button "Add to Cart" at bounding box center [306, 183] width 142 height 17
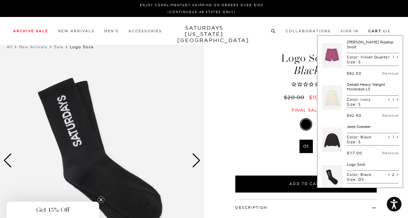
click at [377, 32] on link "Cart ( 7 )" at bounding box center [379, 31] width 22 height 4
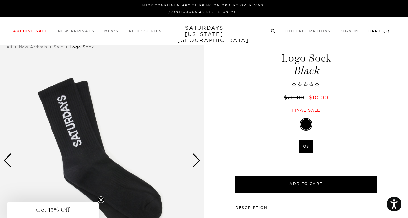
click at [376, 32] on link "Cart ( 7 )" at bounding box center [379, 31] width 22 height 4
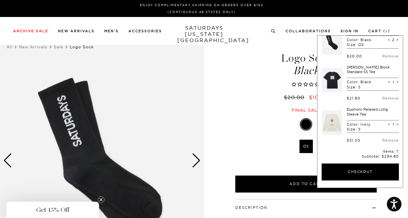
scroll to position [197, 0]
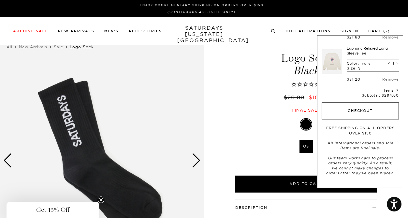
click at [343, 114] on button "Checkout" at bounding box center [360, 110] width 77 height 17
